Goal: Navigation & Orientation: Understand site structure

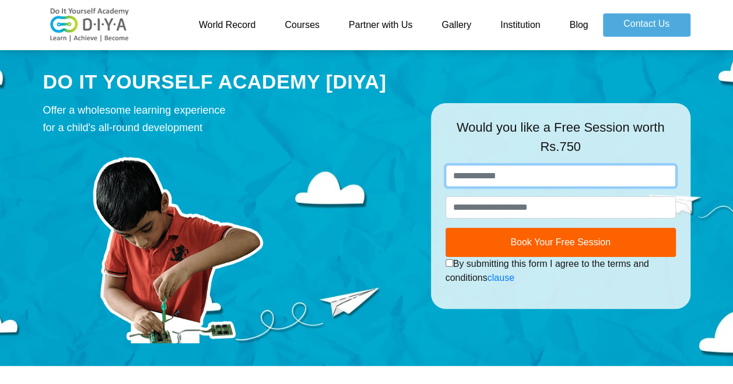
click at [484, 177] on input "text" at bounding box center [561, 176] width 230 height 22
click at [392, 26] on link "Partner with Us" at bounding box center [380, 24] width 93 height 23
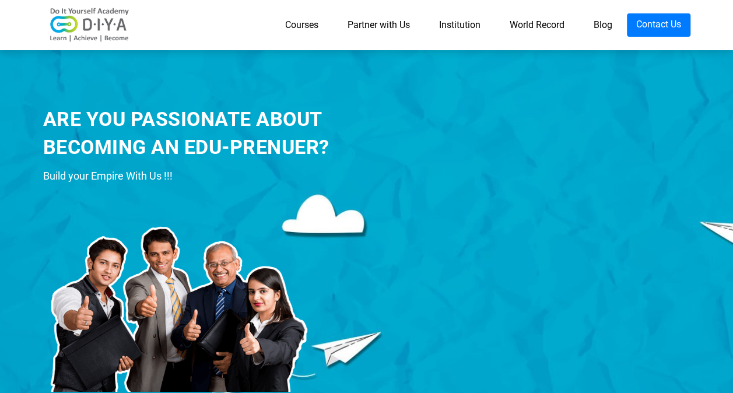
click at [451, 24] on link "Institution" at bounding box center [460, 24] width 71 height 23
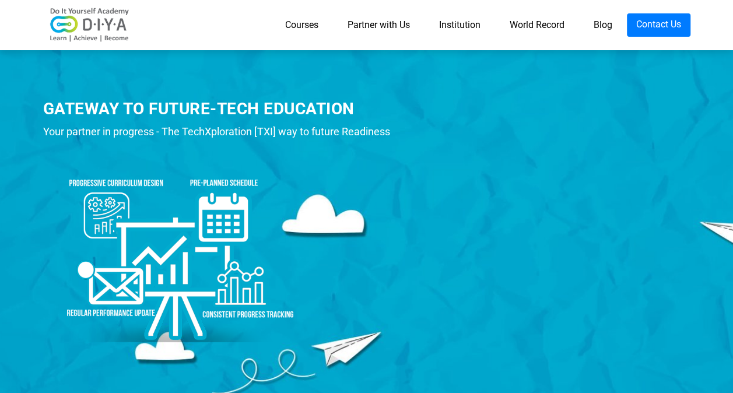
click at [531, 24] on link "World Record" at bounding box center [537, 24] width 84 height 23
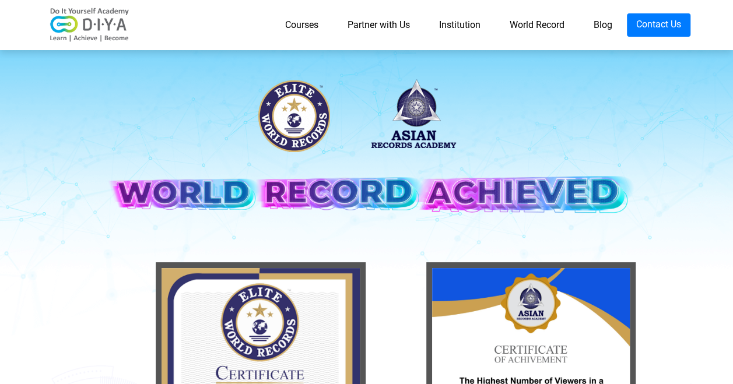
click at [531, 24] on link "World Record" at bounding box center [537, 24] width 84 height 23
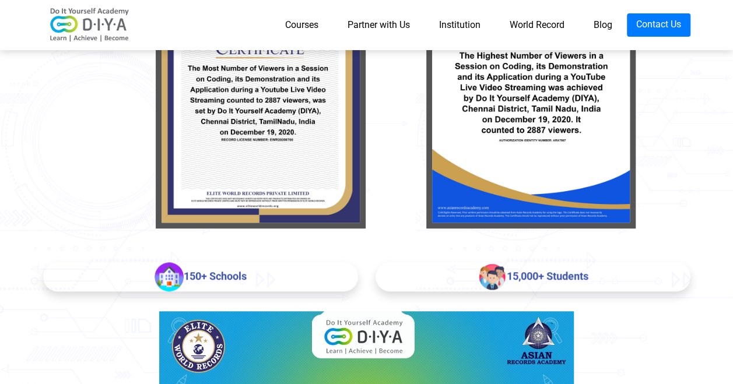
scroll to position [327, 0]
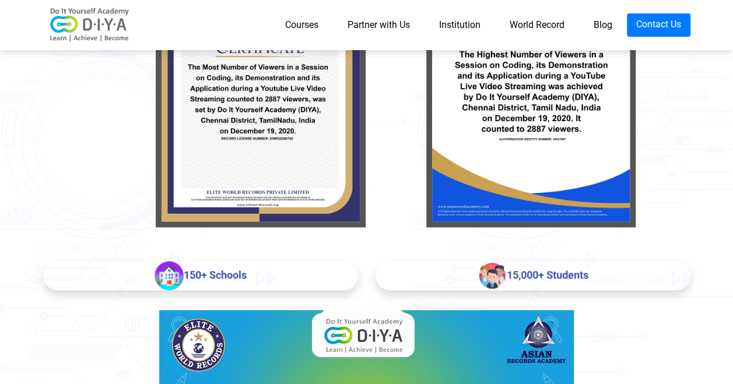
click at [490, 276] on img at bounding box center [492, 275] width 29 height 29
click at [168, 281] on img at bounding box center [169, 275] width 29 height 29
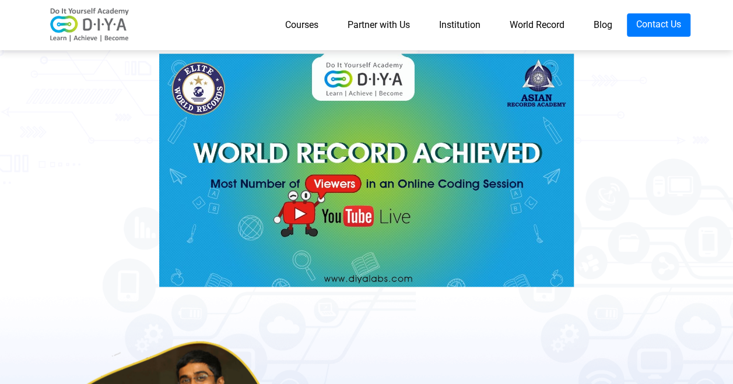
scroll to position [607, 0]
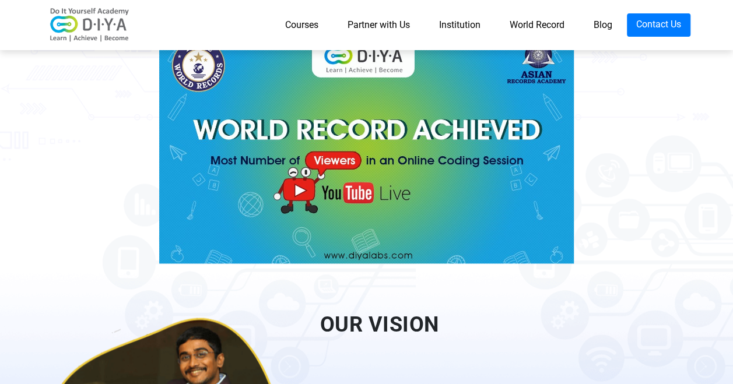
click at [299, 189] on img at bounding box center [366, 146] width 415 height 233
